Goal: Task Accomplishment & Management: Manage account settings

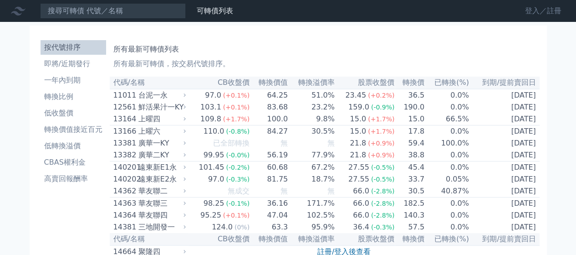
click at [540, 13] on link "登入／註冊" at bounding box center [543, 11] width 51 height 15
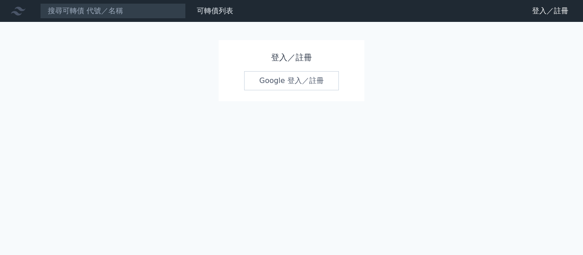
click at [282, 78] on link "Google 登入／註冊" at bounding box center [291, 80] width 95 height 19
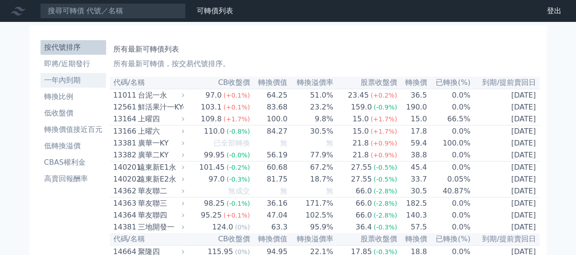
click at [69, 80] on li "一年內到期" at bounding box center [74, 80] width 66 height 11
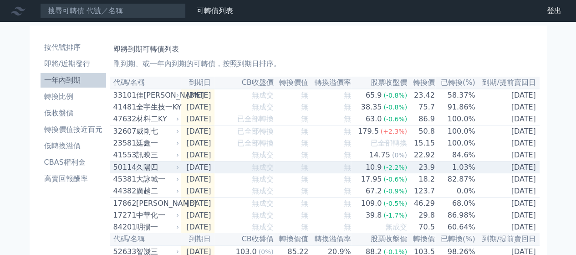
click at [136, 170] on div "久陽四" at bounding box center [156, 167] width 41 height 11
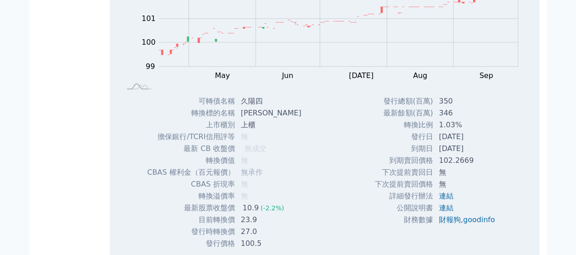
scroll to position [212, 0]
